Goal: Entertainment & Leisure: Consume media (video, audio)

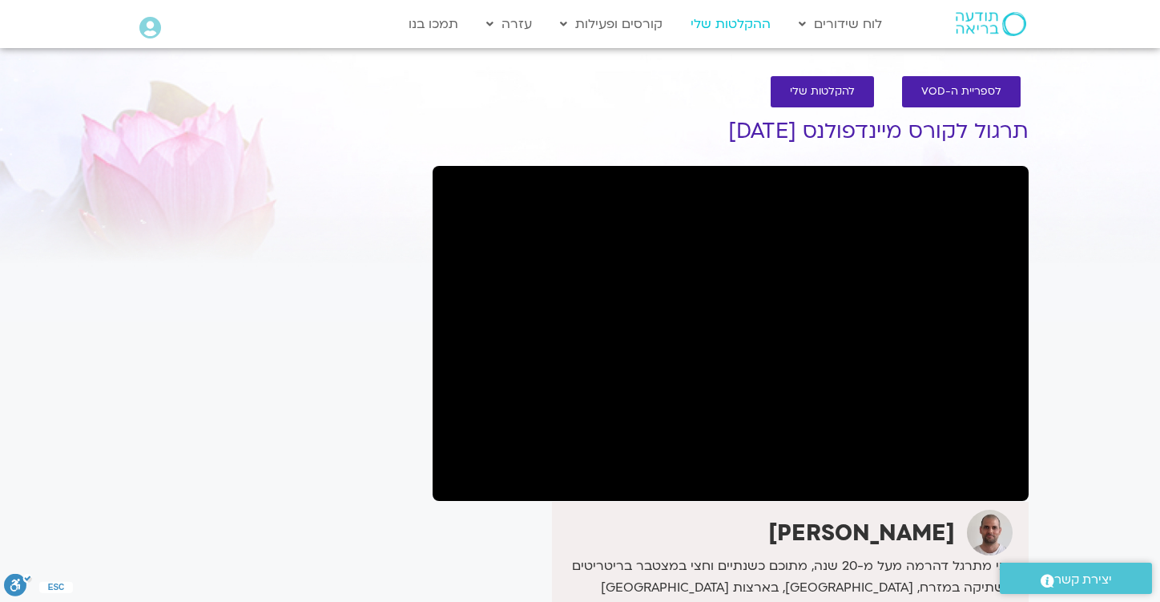
click at [733, 20] on link "ההקלטות שלי" at bounding box center [731, 24] width 96 height 30
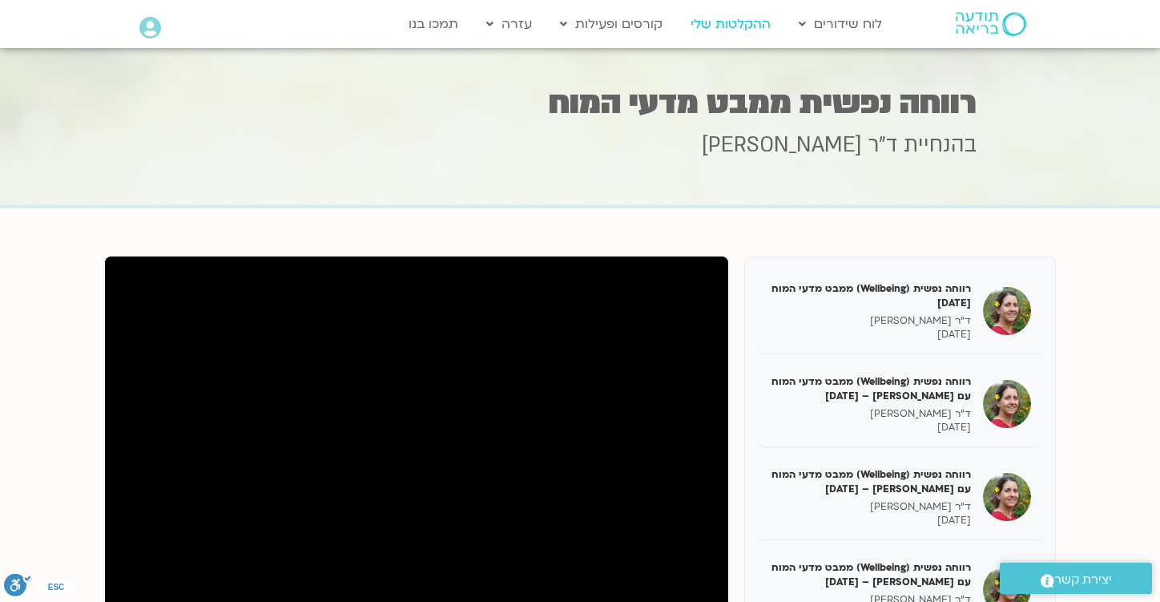
click at [721, 13] on link "ההקלטות שלי" at bounding box center [731, 24] width 96 height 30
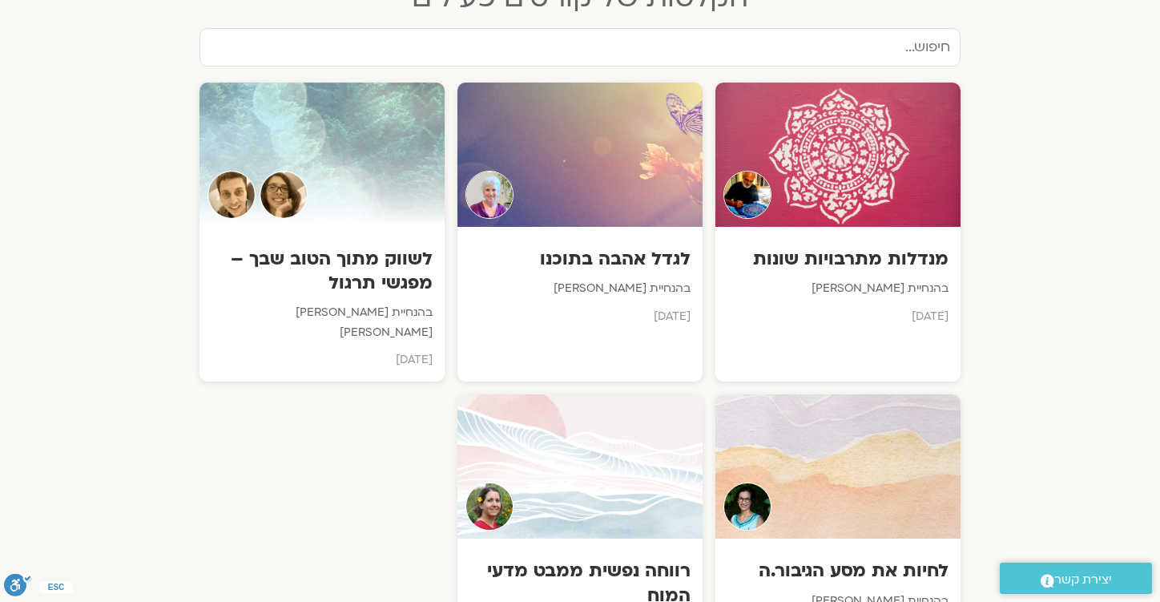
scroll to position [837, 0]
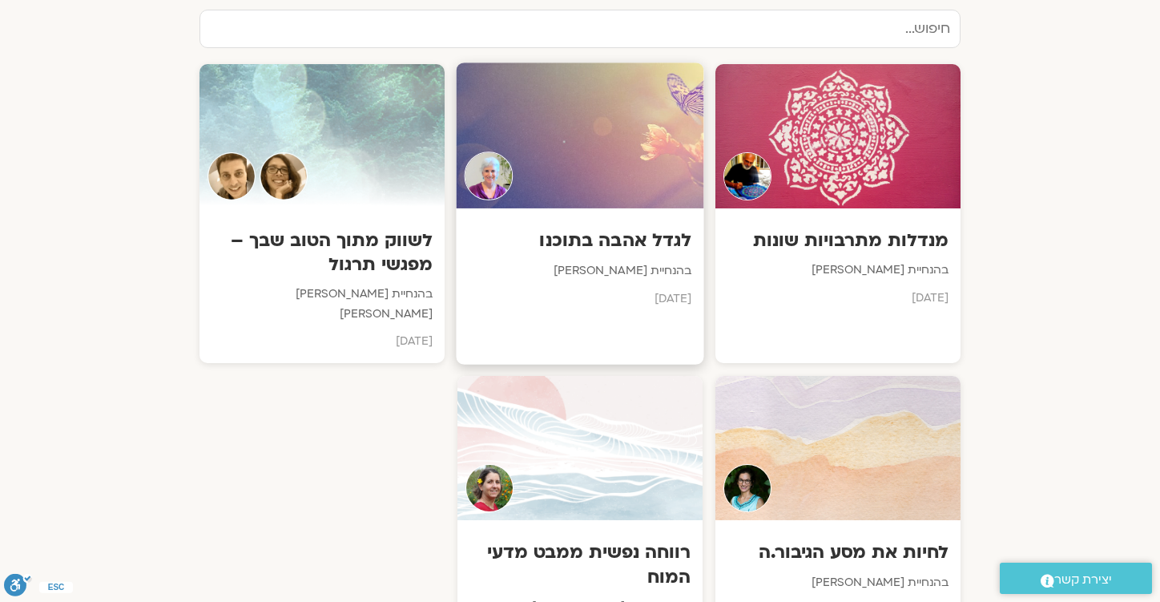
click at [607, 239] on h3 "לגדל אהבה בתוכנו" at bounding box center [581, 240] width 224 height 25
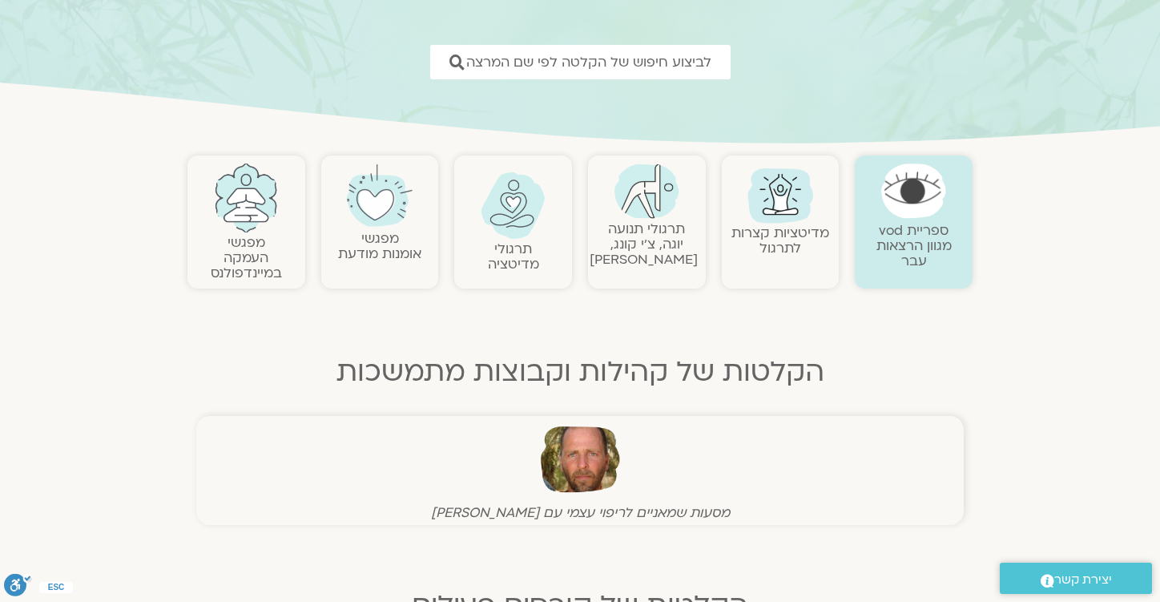
scroll to position [204, 0]
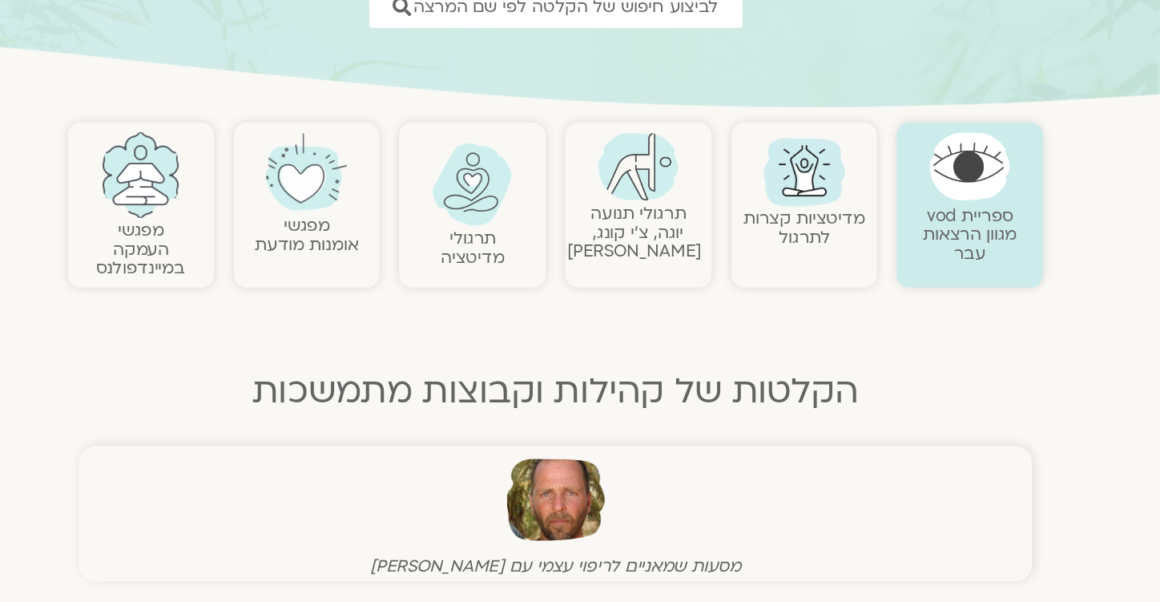
click at [510, 261] on link "תרגולי מדיטציה" at bounding box center [513, 263] width 51 height 34
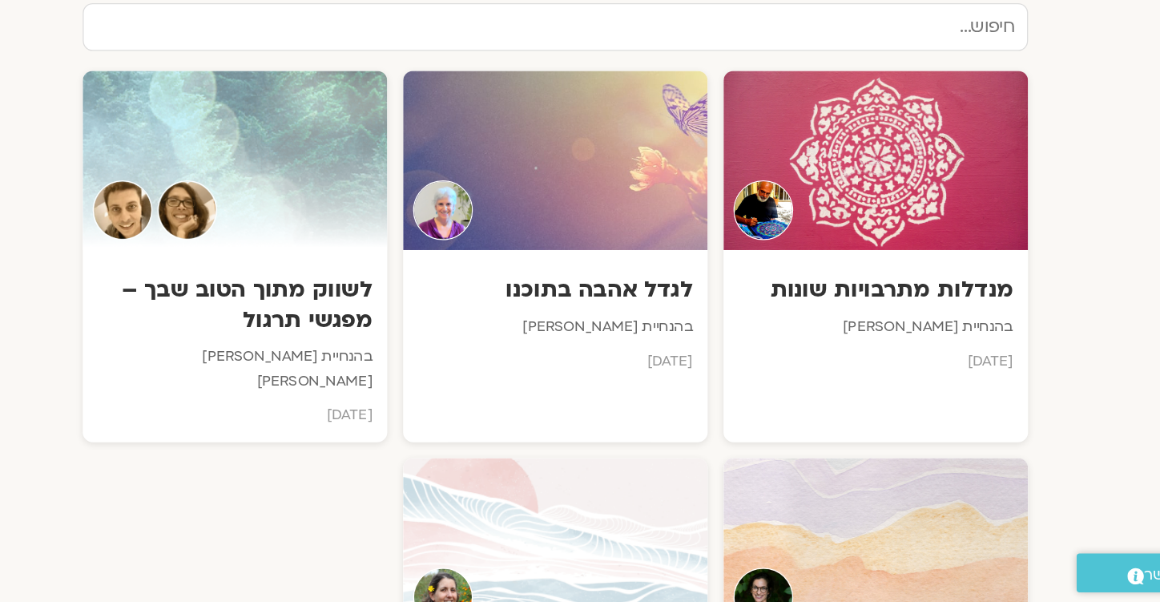
scroll to position [845, 0]
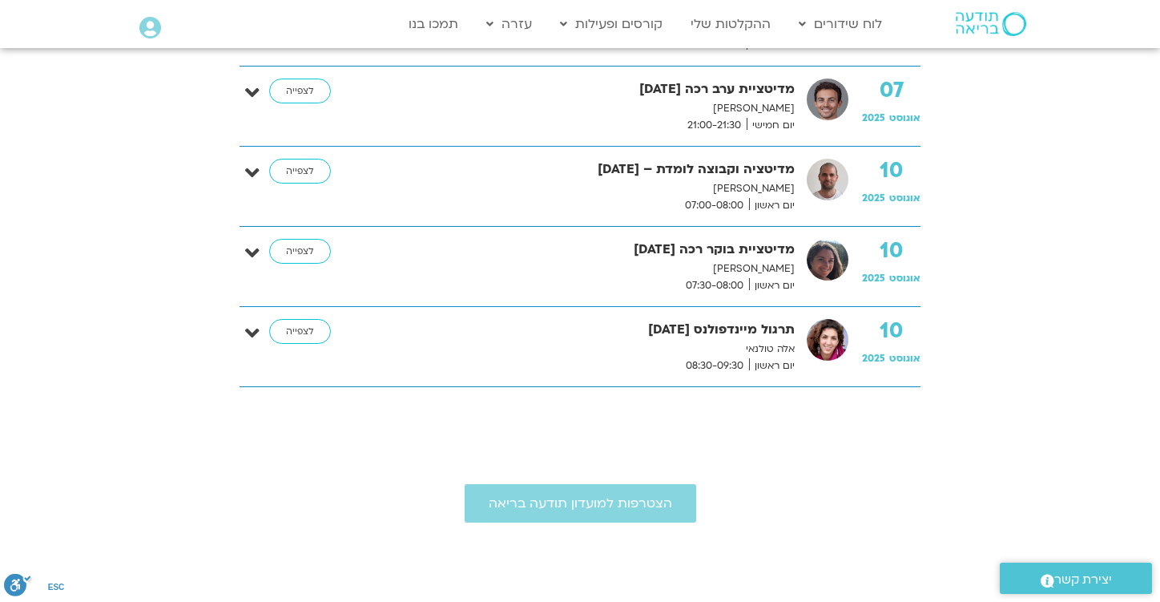
scroll to position [1122, 0]
click at [287, 177] on link "לצפייה" at bounding box center [300, 172] width 62 height 26
